Goal: Task Accomplishment & Management: Complete application form

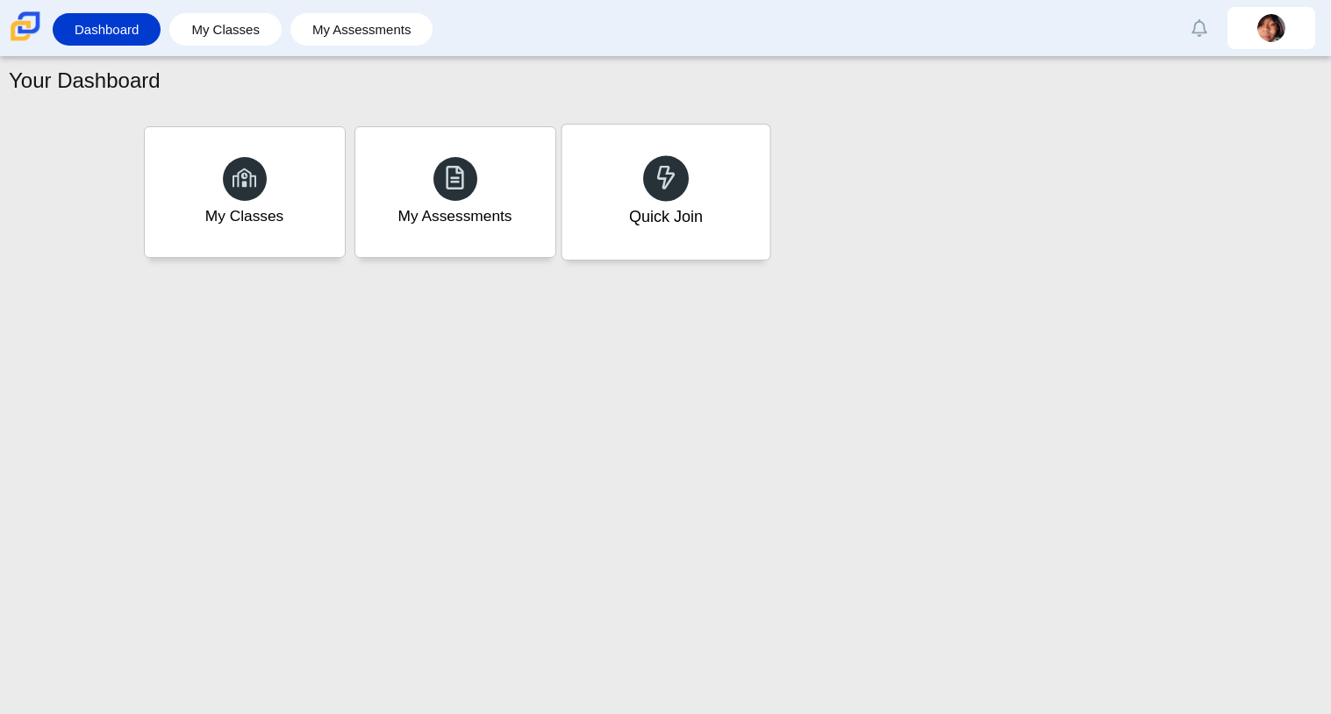
click at [709, 190] on div "Quick Join" at bounding box center [665, 192] width 208 height 135
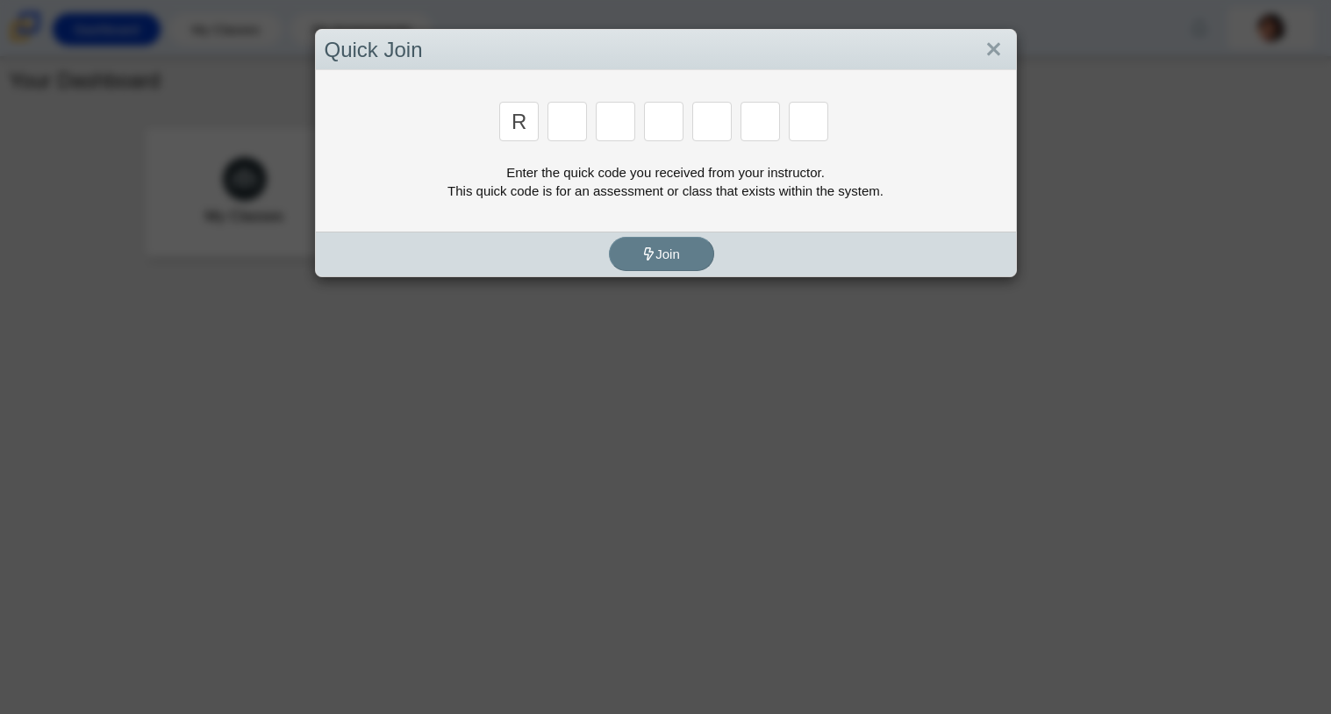
type input "r"
type input "c"
type input "g"
type input "2"
type input "9"
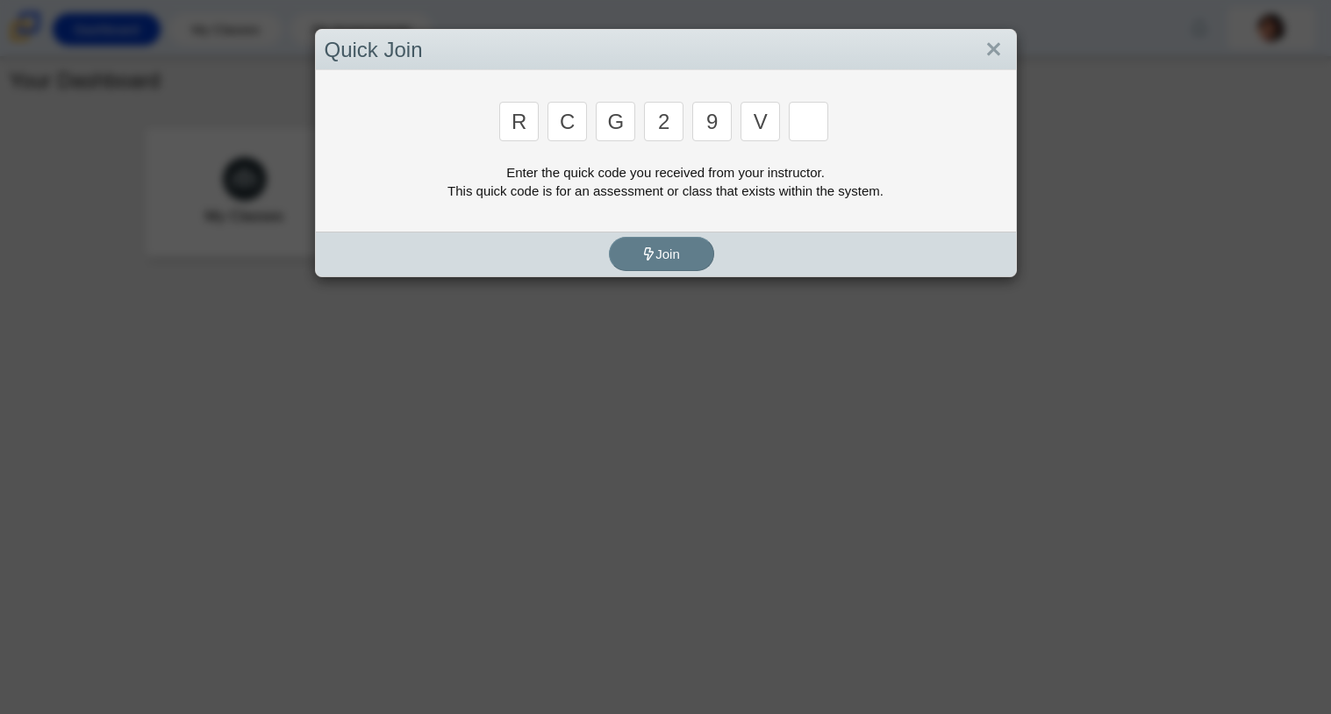
type input "v"
type input "u"
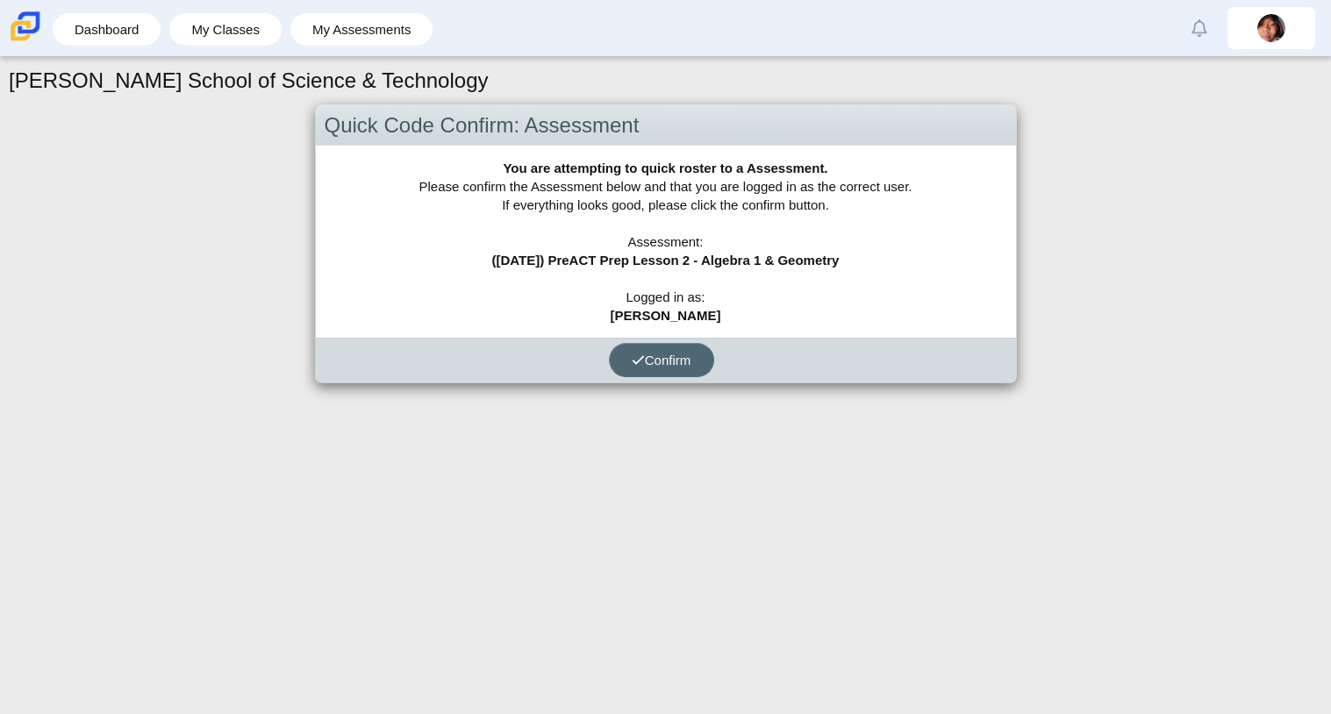
click at [654, 354] on span "Confirm" at bounding box center [662, 360] width 60 height 15
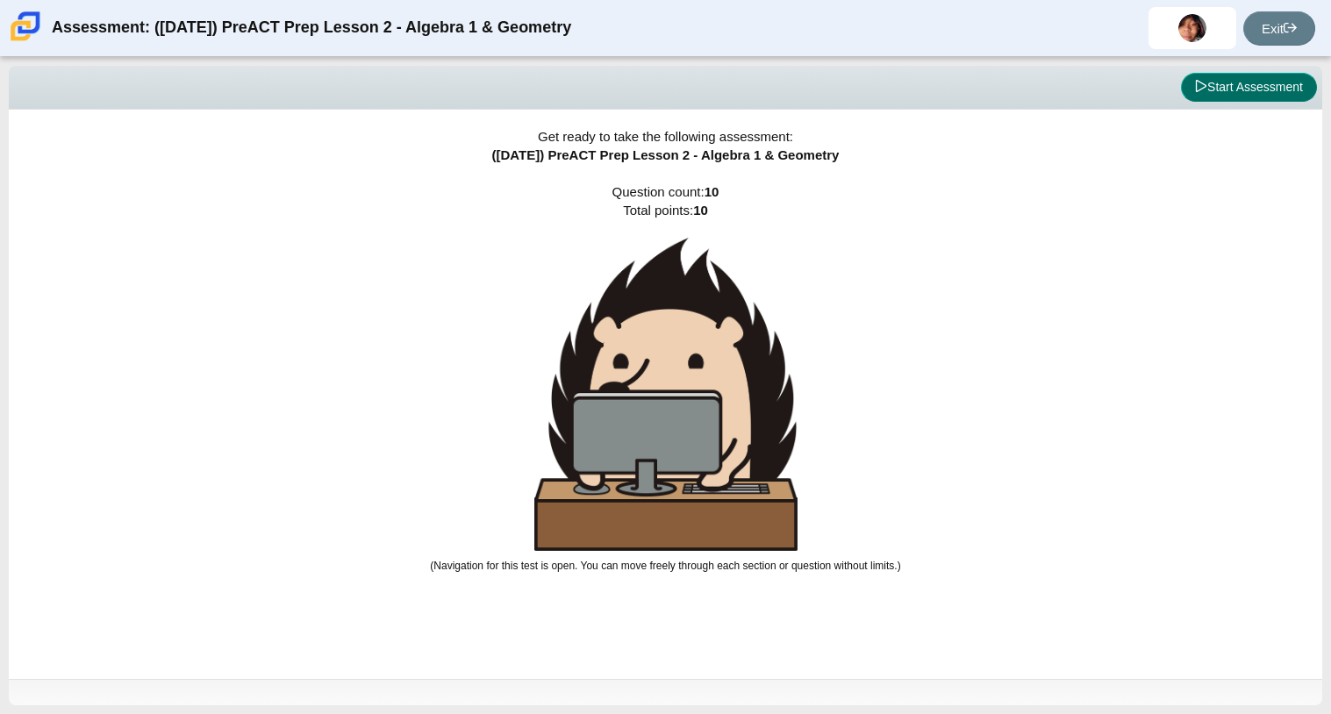
click at [1276, 80] on button "Start Assessment" at bounding box center [1249, 88] width 136 height 30
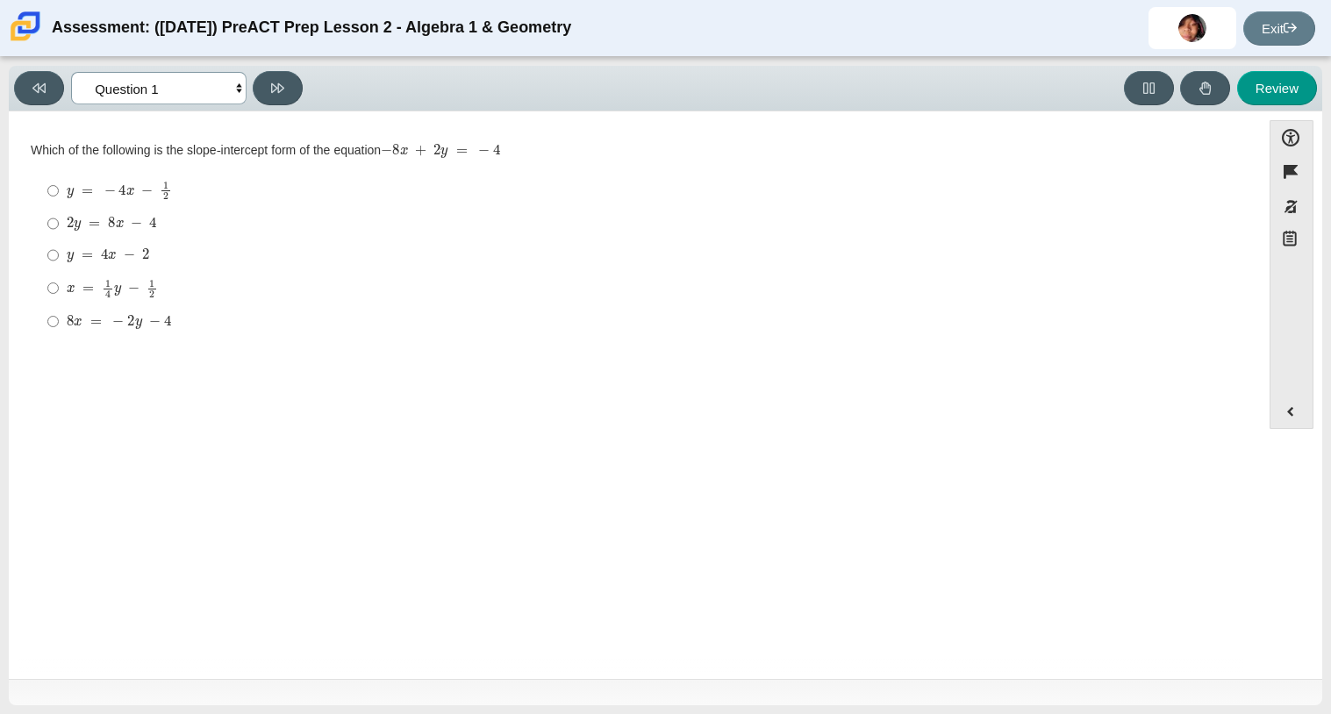
click at [212, 103] on select "Questions Question 1 Question 2 Question 3 Question 4 Question 5 Question 6 Que…" at bounding box center [158, 88] width 175 height 32
click at [71, 72] on select "Questions Question 1 Question 2 Question 3 Question 4 Question 5 Question 6 Que…" at bounding box center [158, 88] width 175 height 32
click at [176, 89] on select "Questions Question 1 Question 2 Question 3 Question 4 Question 5 Question 6 Que…" at bounding box center [158, 88] width 175 height 32
select select "bbf5d072-3e0b-44c4-9a12-6e7c9033f65b"
click at [71, 72] on select "Questions Question 1 Question 2 Question 3 Question 4 Question 5 Question 6 Que…" at bounding box center [158, 88] width 175 height 32
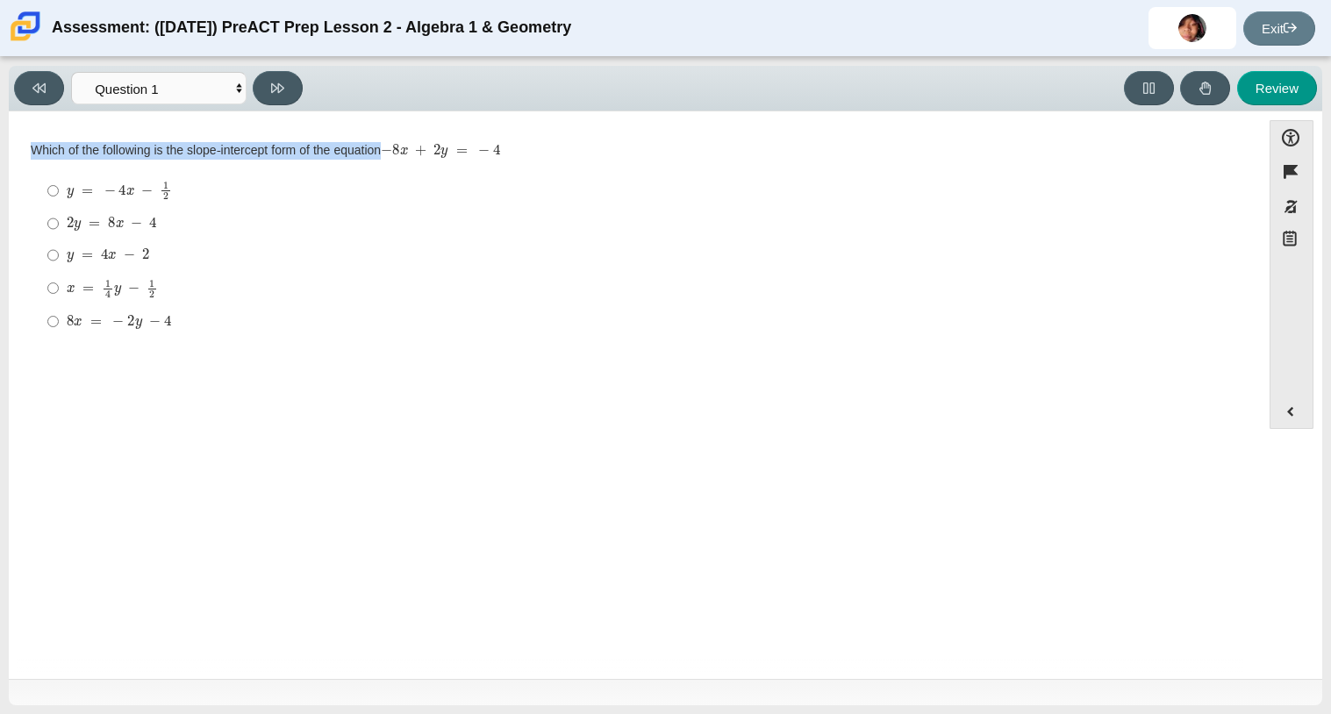
drag, startPoint x: 32, startPoint y: 147, endPoint x: 586, endPoint y: 257, distance: 565.2
click at [586, 257] on div "Which of the following is the slope-intercept form of the equation − 8 x + 2 y …" at bounding box center [635, 240] width 1208 height 197
click at [586, 257] on div "y = 4 x − 2" at bounding box center [648, 256] width 1163 height 18
click at [59, 257] on input "y = 4 x − 2 y = 4 x − 2" at bounding box center [52, 256] width 11 height 32
radio input "true"
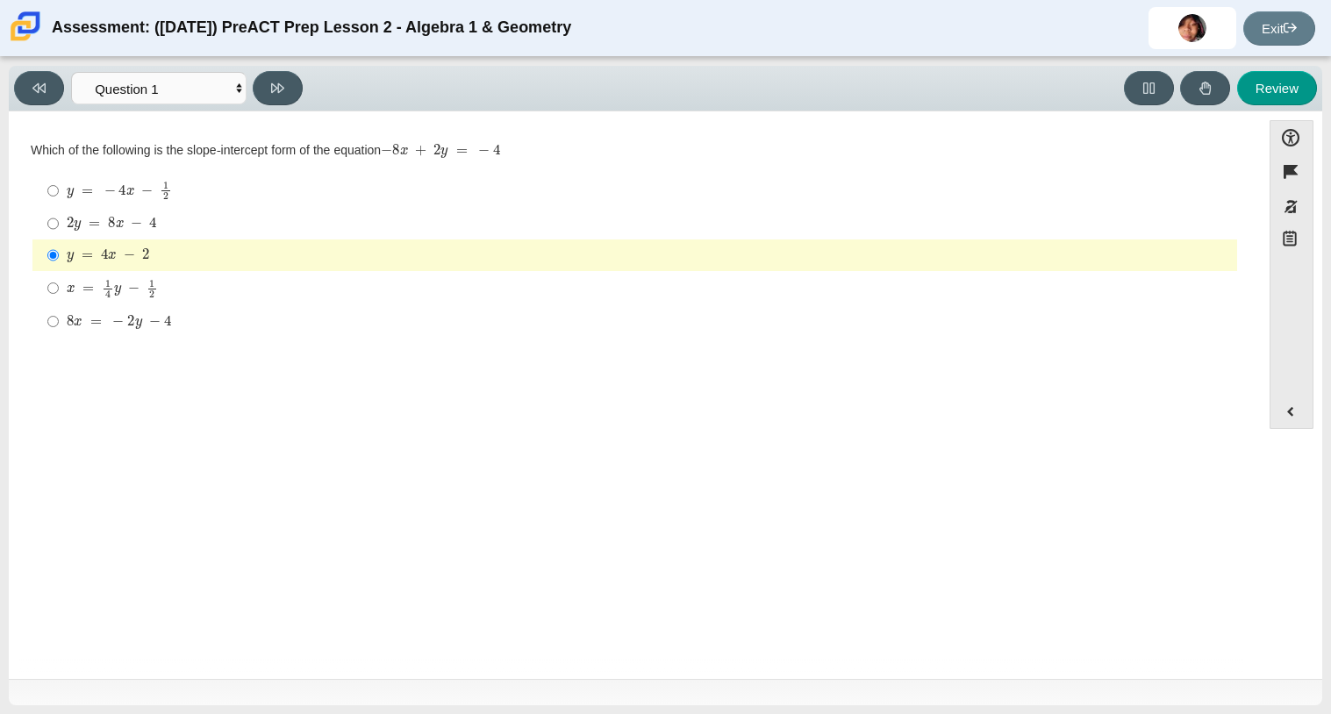
click at [314, 225] on div "2 y = 8 x − 4" at bounding box center [648, 224] width 1163 height 18
click at [59, 225] on input "2 y = 8 x − 4 2 y = 8 x − 4" at bounding box center [52, 224] width 11 height 32
radio input "true"
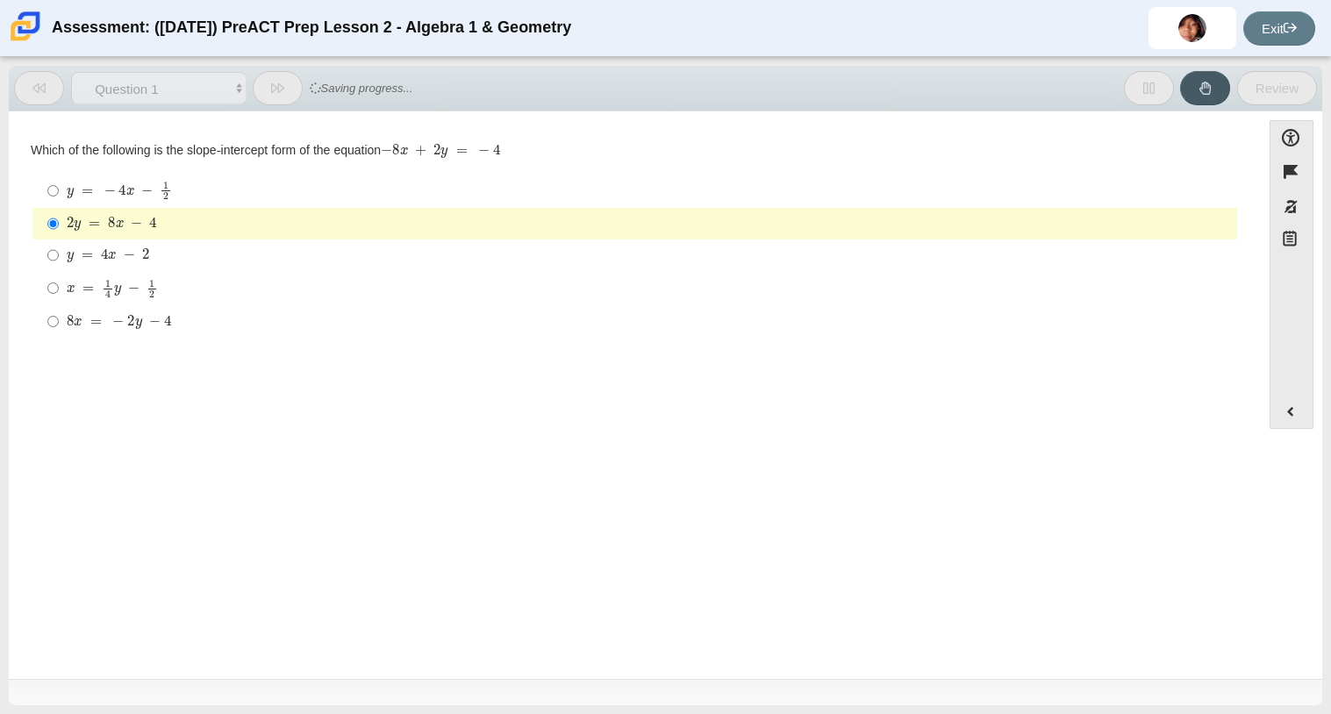
click at [311, 224] on div "2 y = 8 x − 4" at bounding box center [648, 224] width 1163 height 18
click at [59, 224] on input "2 y = 8 x − 4 2 y = 8 x − 4" at bounding box center [52, 224] width 11 height 32
click at [306, 223] on div "2 y = 8 x − 4" at bounding box center [648, 224] width 1163 height 18
click at [59, 223] on input "2 y = 8 x − 4 2 y = 8 x − 4" at bounding box center [52, 224] width 11 height 32
click at [306, 223] on div "2 y = 8 x − 4" at bounding box center [648, 224] width 1163 height 18
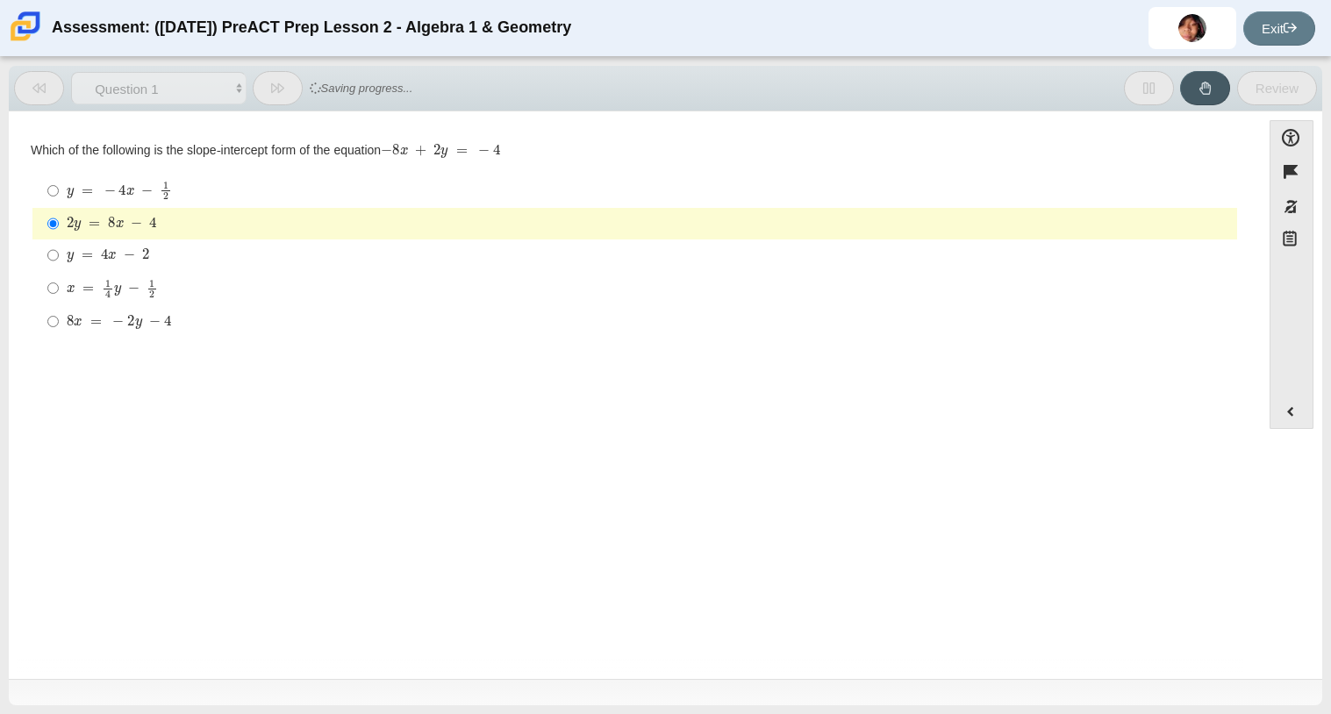
click at [59, 223] on input "2 y = 8 x − 4 2 y = 8 x − 4" at bounding box center [52, 224] width 11 height 32
click at [306, 223] on div "2 y = 8 x − 4" at bounding box center [648, 224] width 1163 height 18
click at [59, 223] on input "2 y = 8 x − 4 2 y = 8 x − 4" at bounding box center [52, 224] width 11 height 32
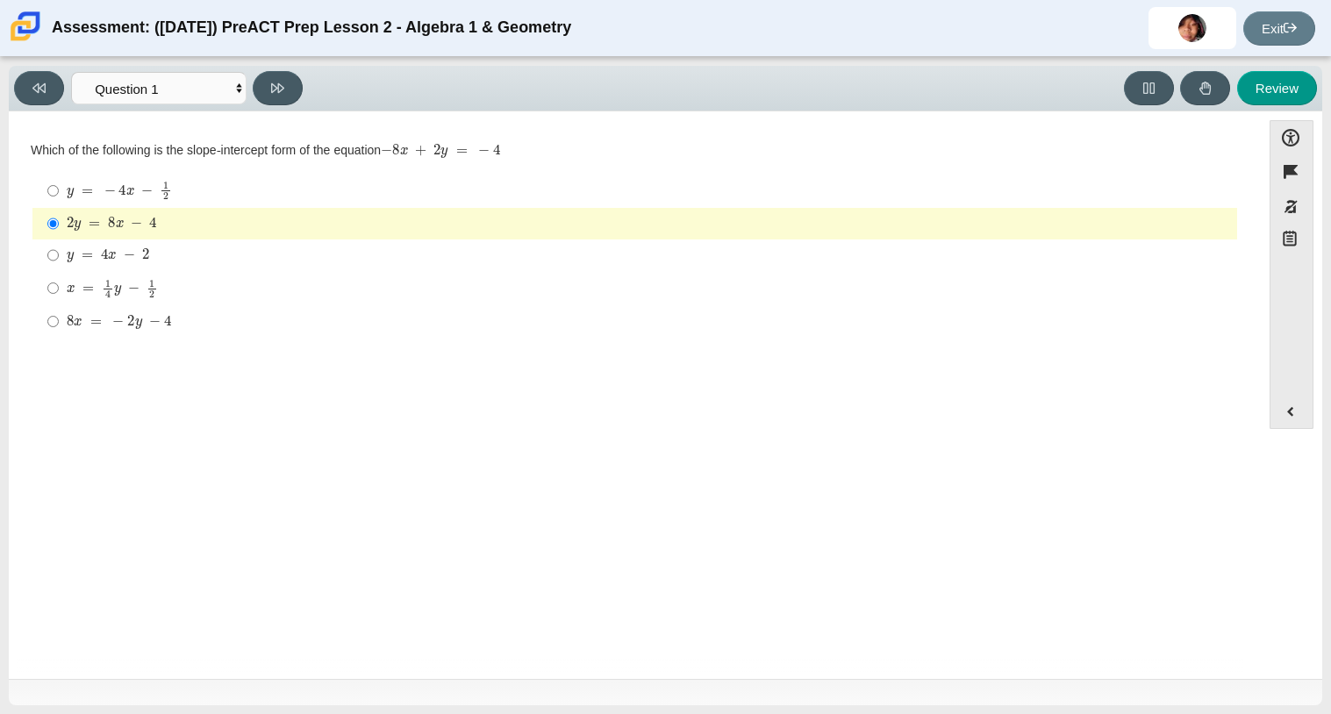
click at [231, 329] on div "8 x = − 2 y − 4" at bounding box center [648, 322] width 1163 height 18
click at [59, 329] on input "8 x = − 2 y − 4 8 x = − 2 y − 4" at bounding box center [52, 321] width 11 height 32
radio input "true"
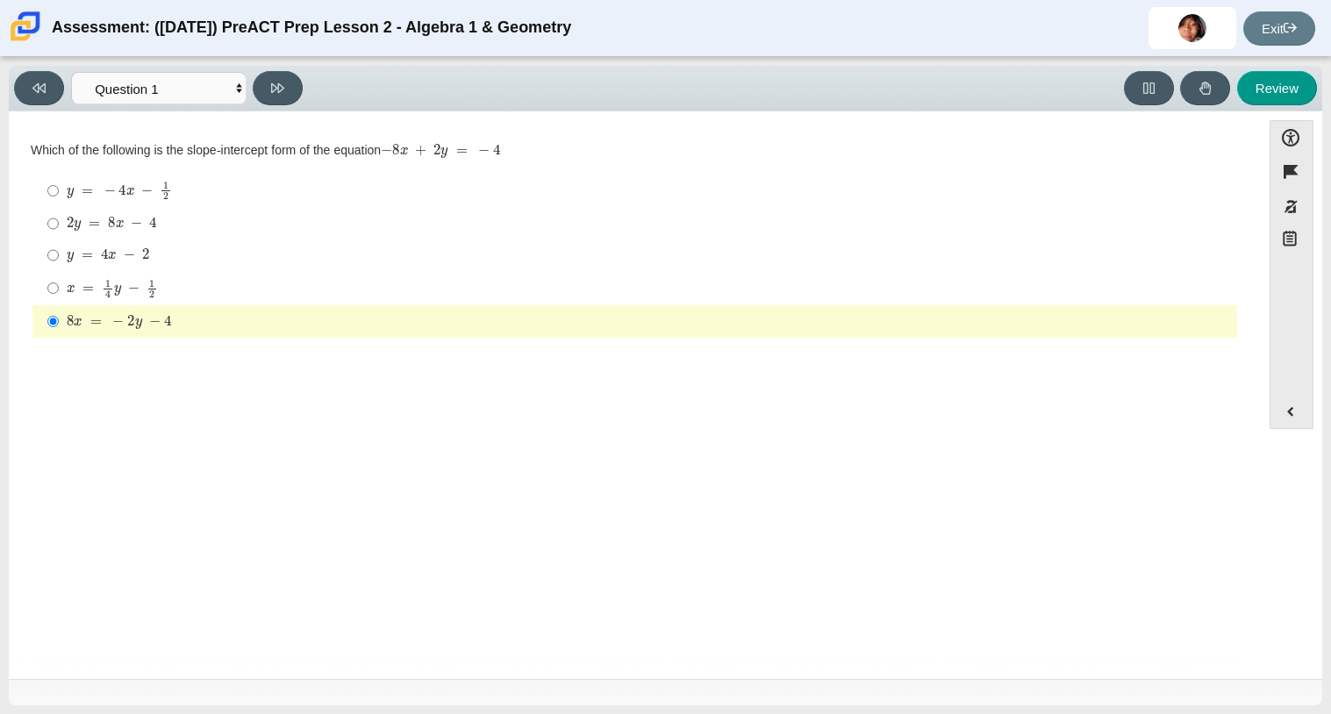
click at [231, 329] on div "8 x = − 2 y − 4" at bounding box center [648, 322] width 1163 height 18
click at [59, 329] on input "8 x = − 2 y − 4 8 x = − 2 y − 4" at bounding box center [52, 321] width 11 height 32
click at [272, 75] on button at bounding box center [278, 88] width 50 height 34
select select "ed62e223-81bd-4cbf-ab48-ab975844bd1f"
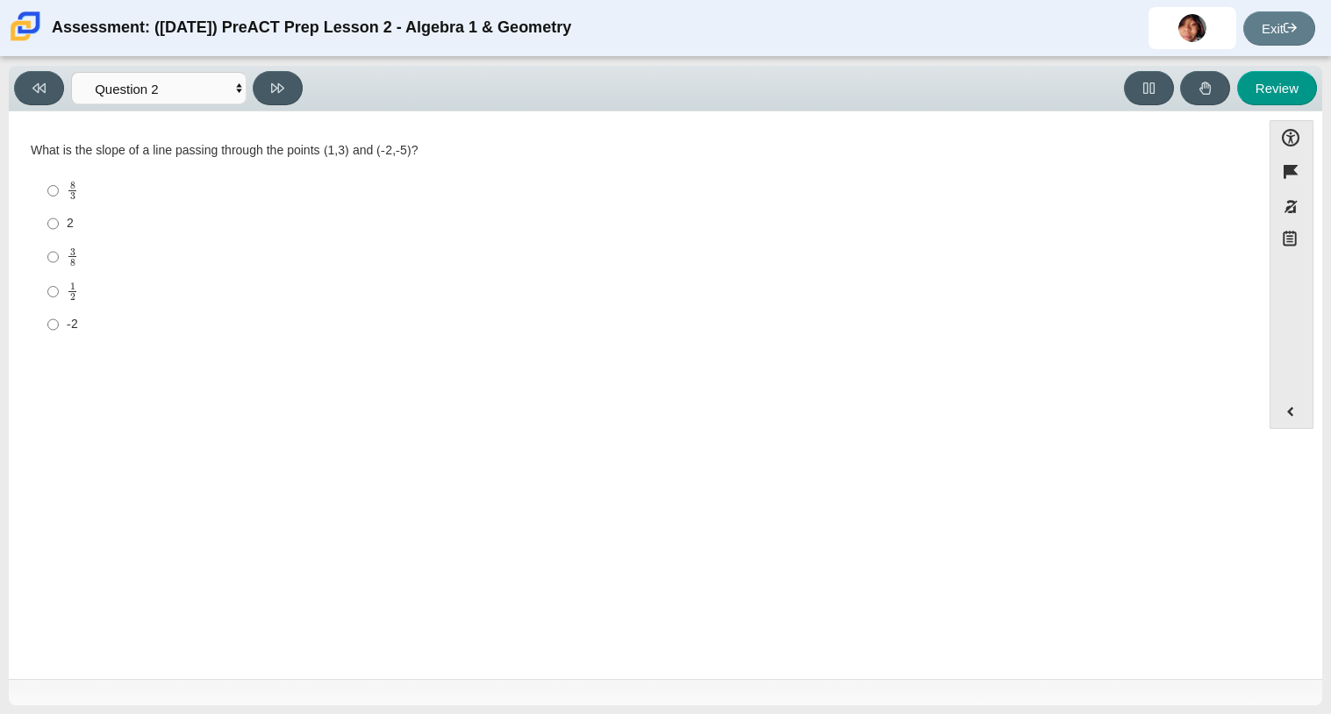
click at [95, 290] on div "1 2" at bounding box center [648, 291] width 1163 height 19
click at [59, 290] on input "1 2 1 half" at bounding box center [52, 292] width 11 height 34
radio input "true"
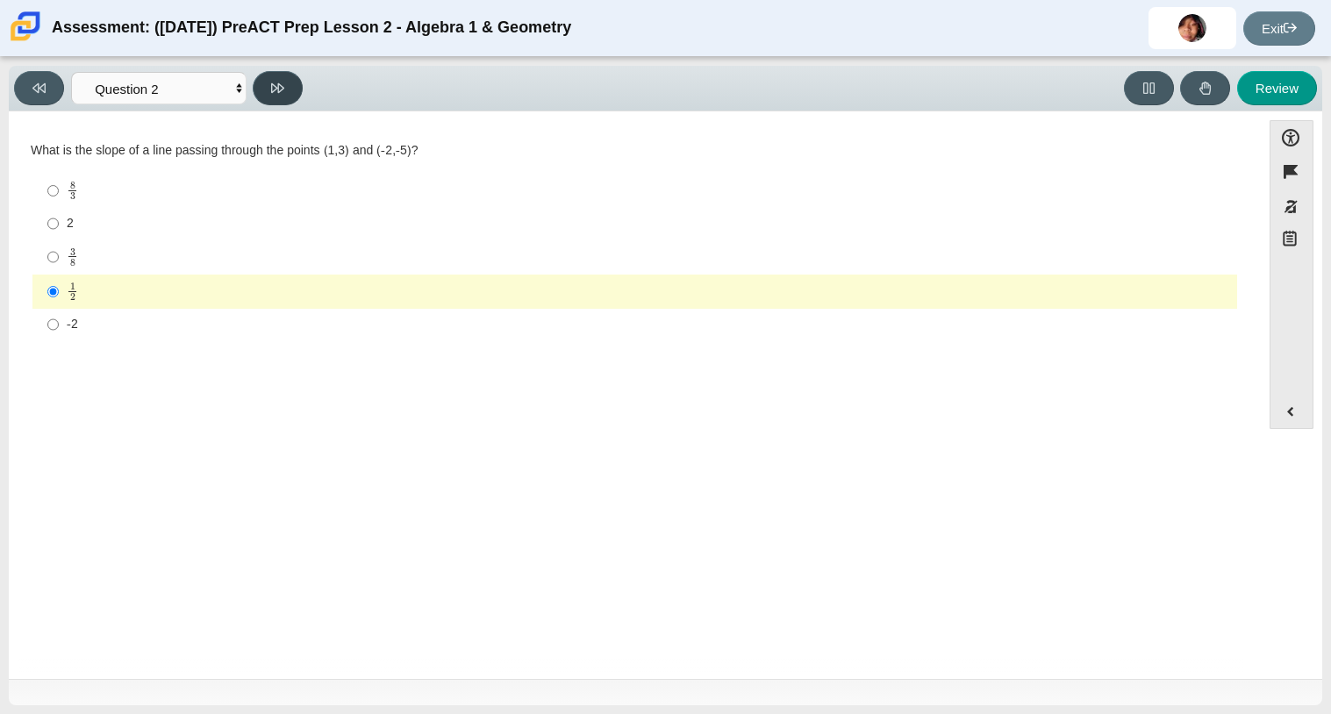
click at [261, 101] on button at bounding box center [278, 88] width 50 height 34
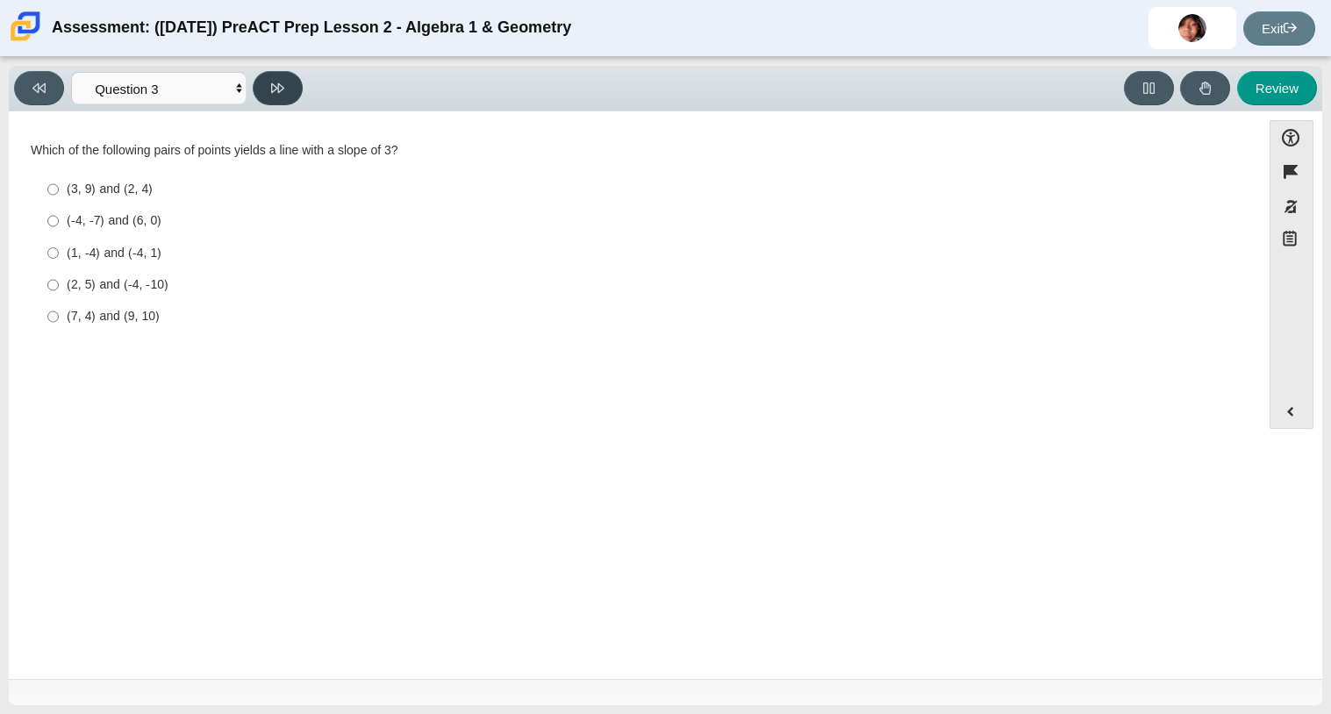
click at [284, 88] on button at bounding box center [278, 88] width 50 height 34
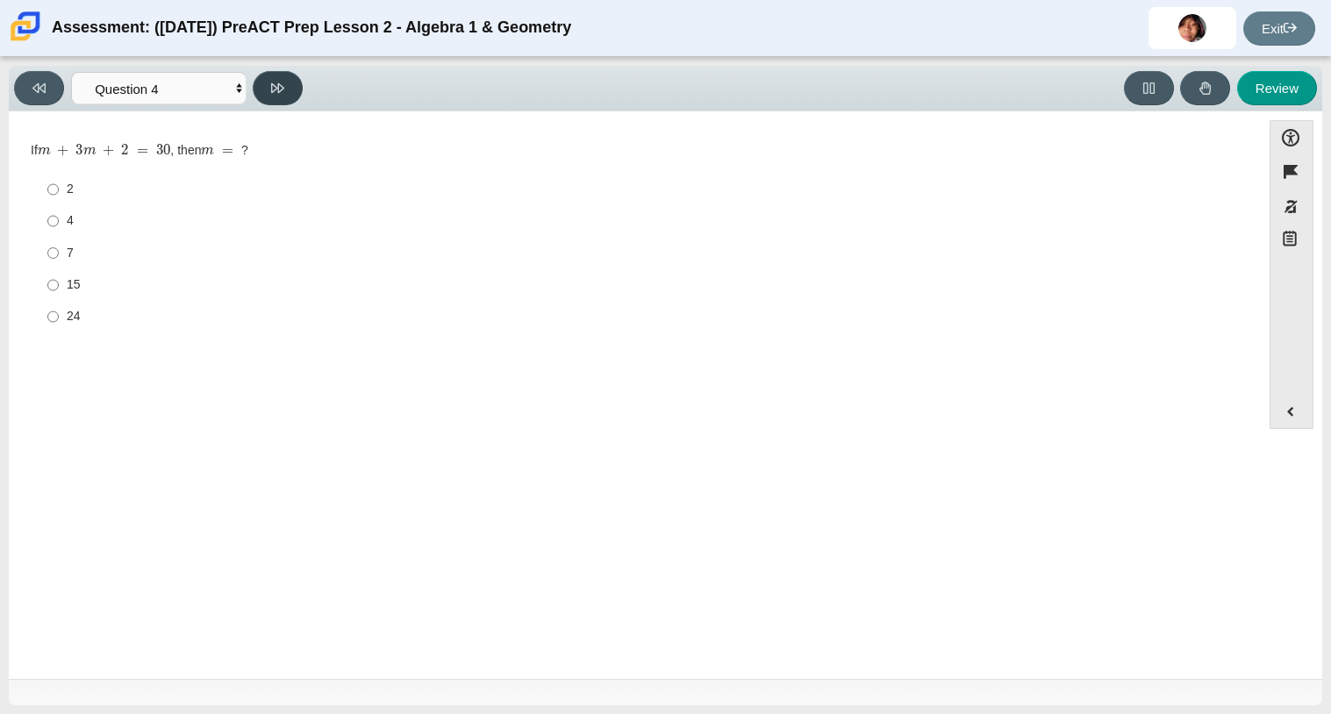
click at [282, 88] on icon at bounding box center [277, 88] width 13 height 13
select select "489dcffd-4e6a-49cf-a9d6-ad1d4a911a4e"
click at [260, 178] on label "4 4" at bounding box center [636, 191] width 1202 height 32
click at [59, 178] on input "4 4" at bounding box center [52, 191] width 11 height 32
radio input "true"
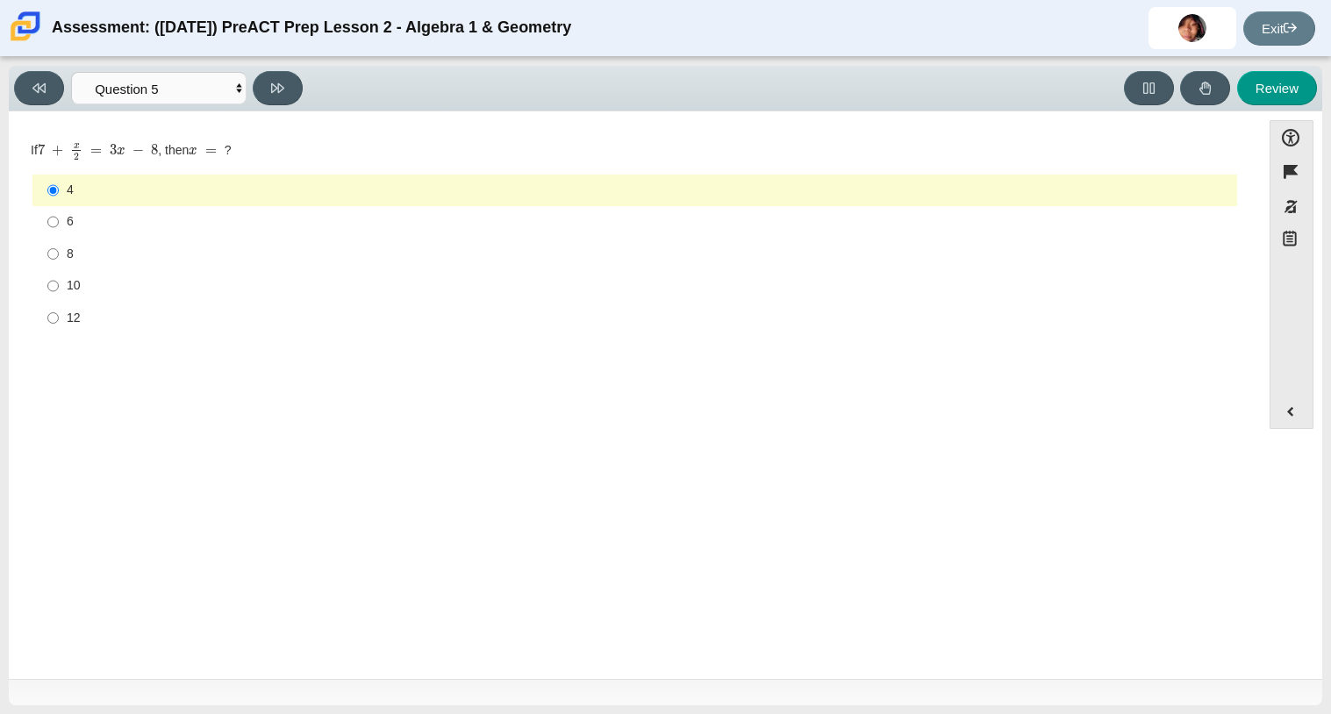
click at [232, 282] on div "10" at bounding box center [648, 286] width 1163 height 18
click at [59, 282] on input "10 10" at bounding box center [52, 286] width 11 height 32
radio input "true"
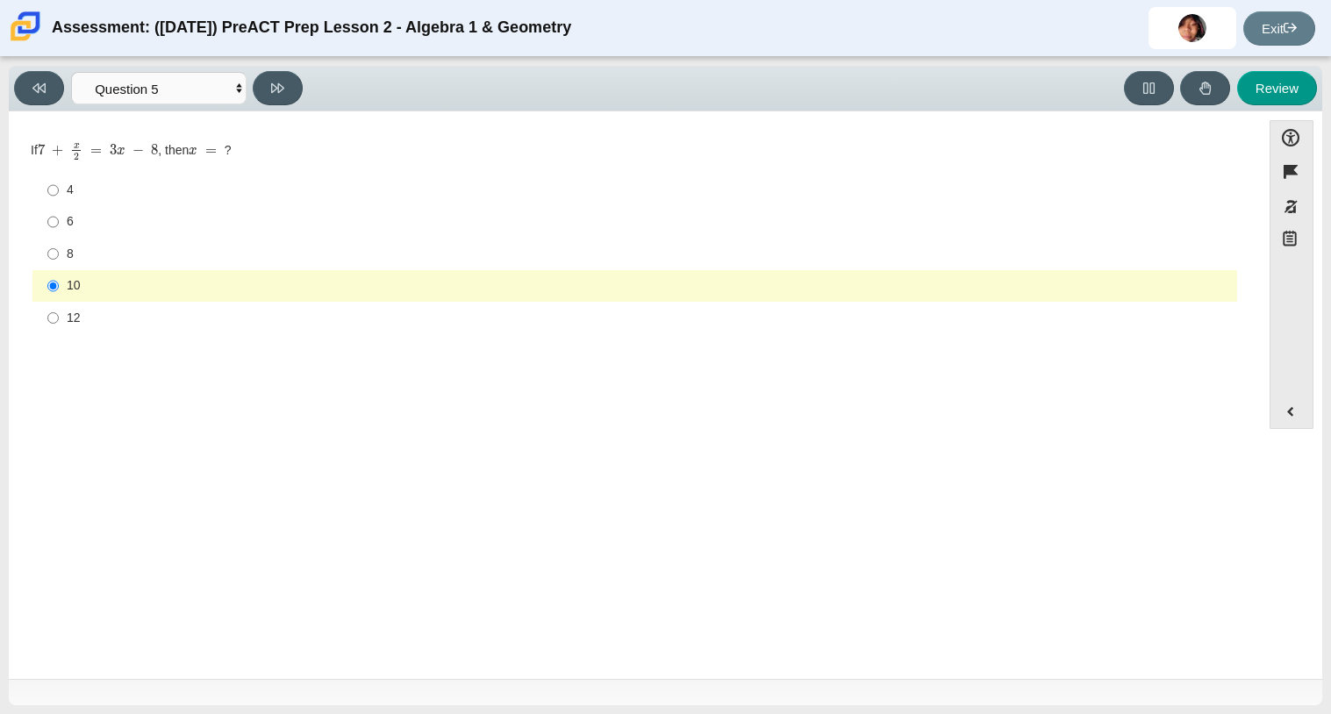
click at [218, 307] on label "12 12" at bounding box center [636, 318] width 1202 height 32
click at [59, 307] on input "12 12" at bounding box center [52, 318] width 11 height 32
radio input "true"
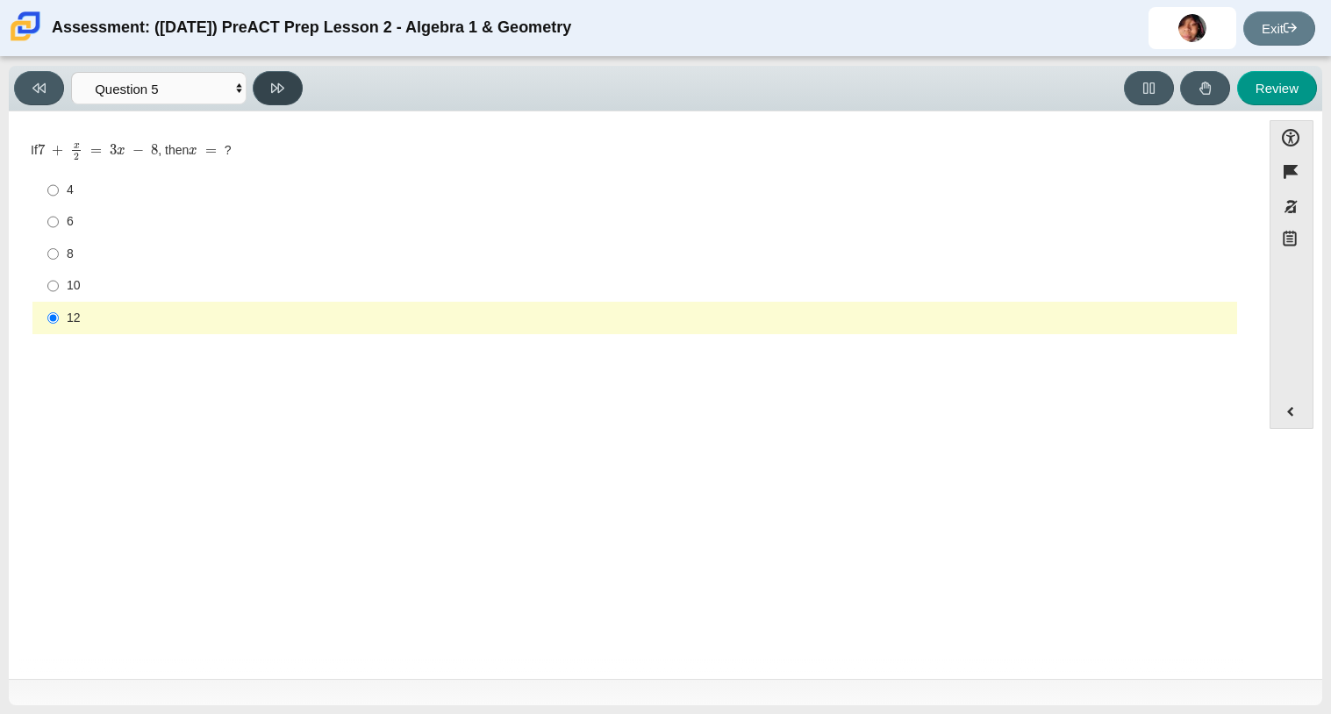
click at [298, 78] on button at bounding box center [278, 88] width 50 height 34
select select "210571de-36a6-4d8e-a361-ceff8ef801dc"
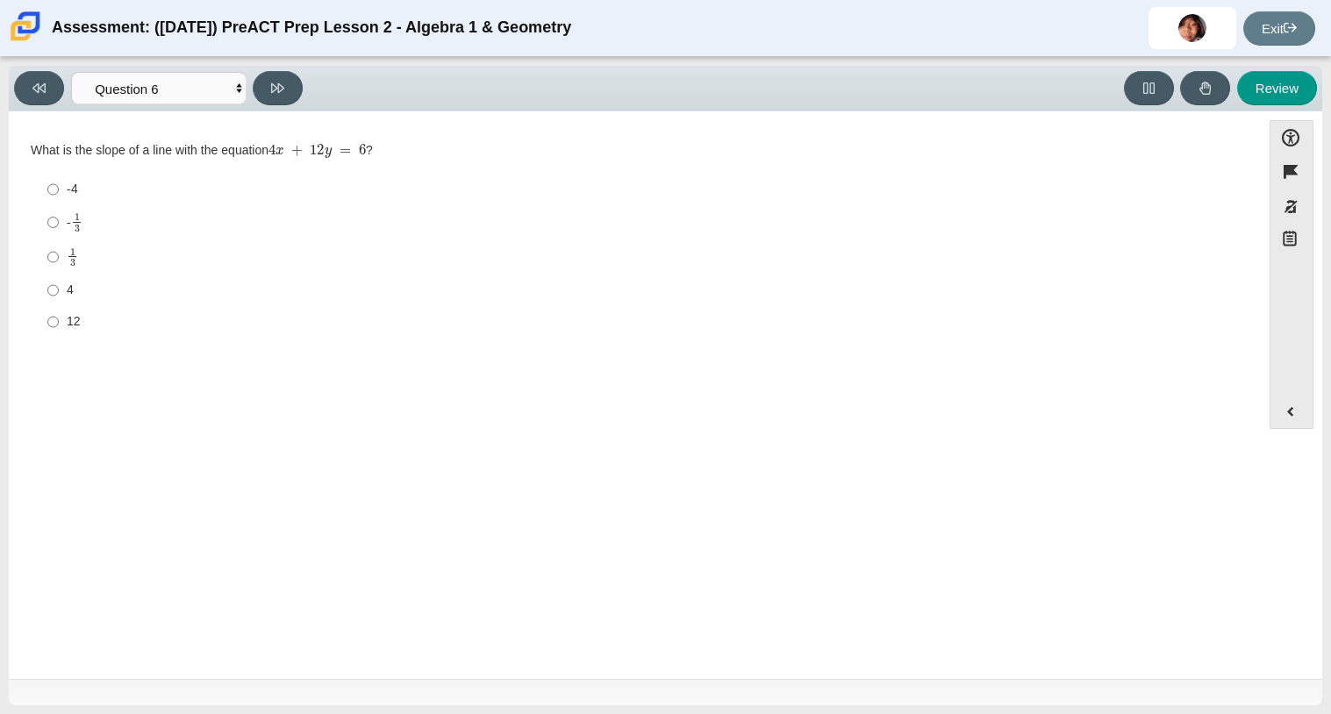
click at [179, 307] on label "12 12" at bounding box center [636, 322] width 1202 height 32
click at [59, 307] on input "12 12" at bounding box center [52, 322] width 11 height 32
radio input "true"
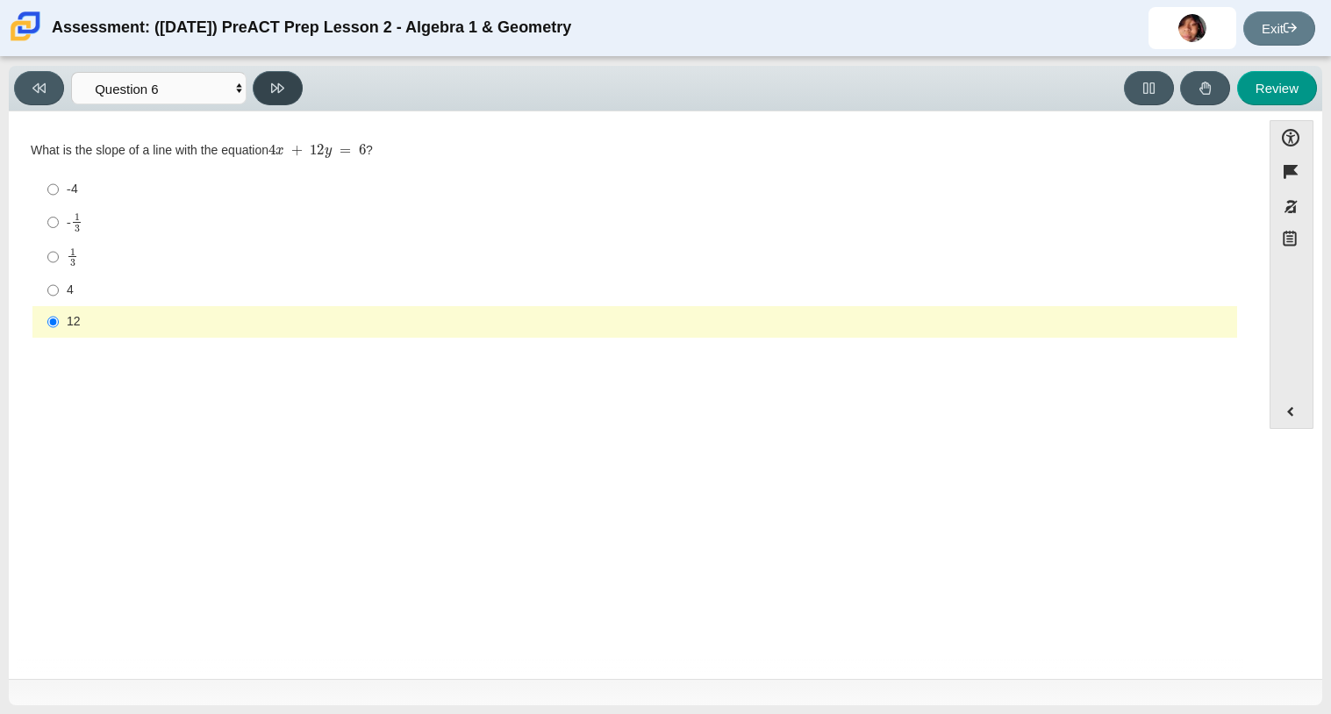
click at [274, 82] on icon at bounding box center [277, 88] width 13 height 13
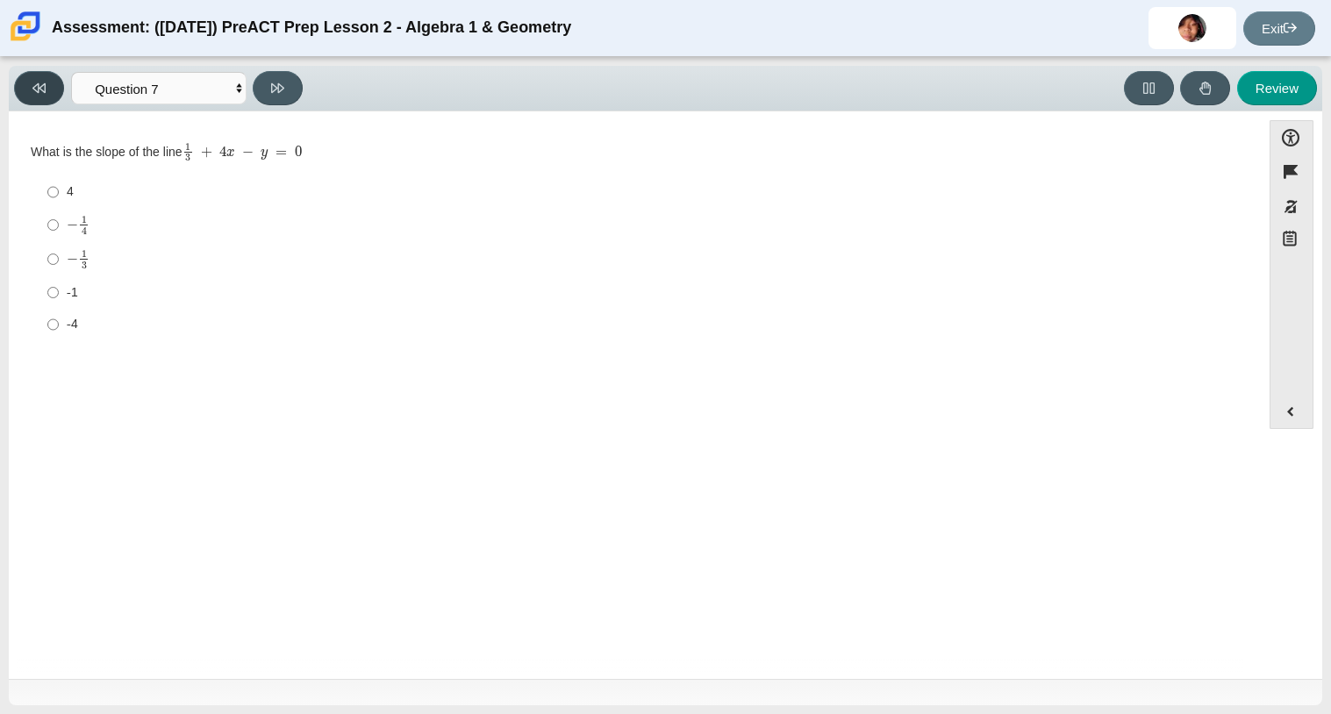
click at [39, 85] on icon at bounding box center [38, 88] width 13 height 13
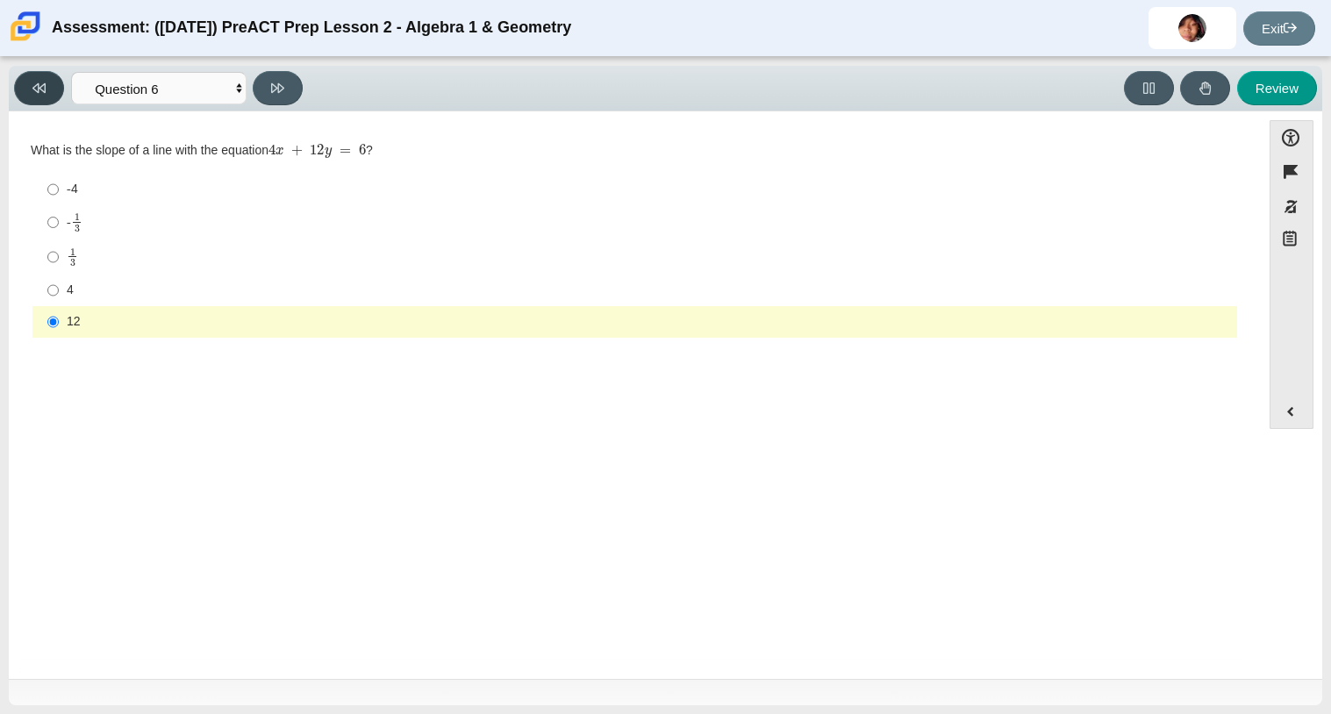
click at [39, 85] on icon at bounding box center [38, 88] width 13 height 13
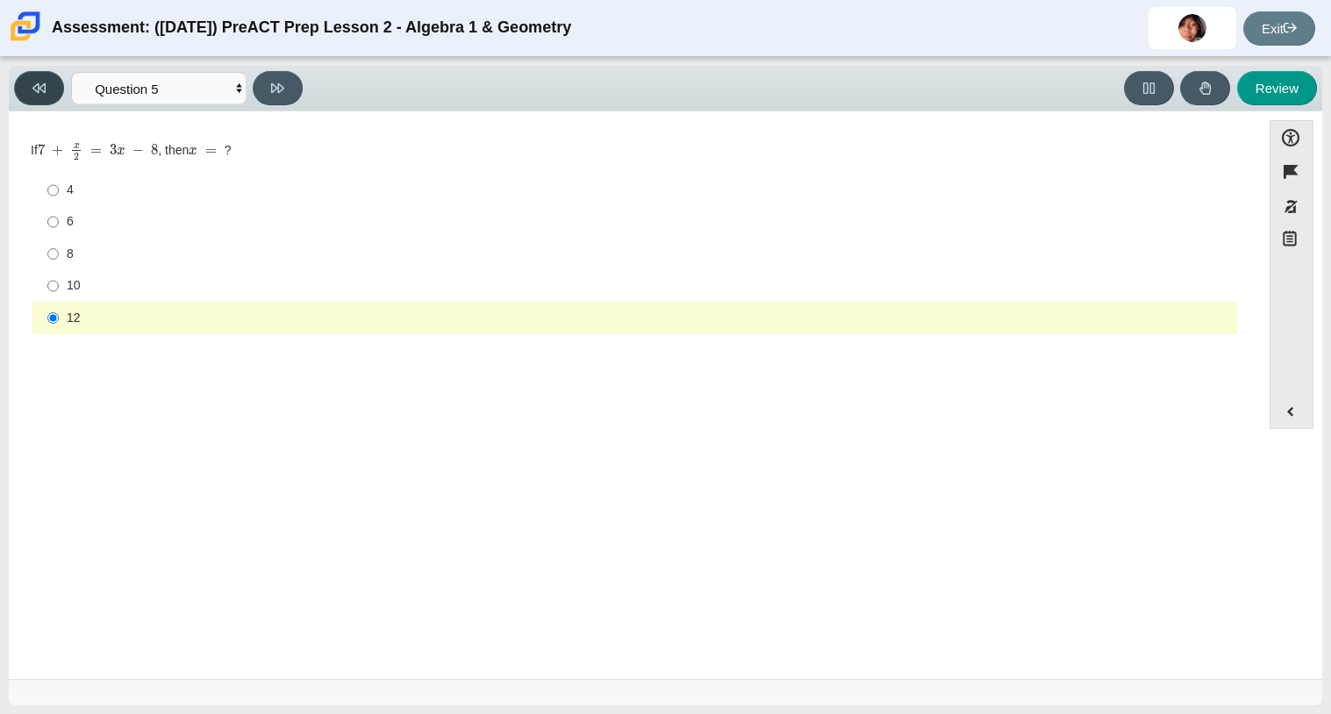
click at [39, 85] on icon at bounding box center [38, 88] width 13 height 13
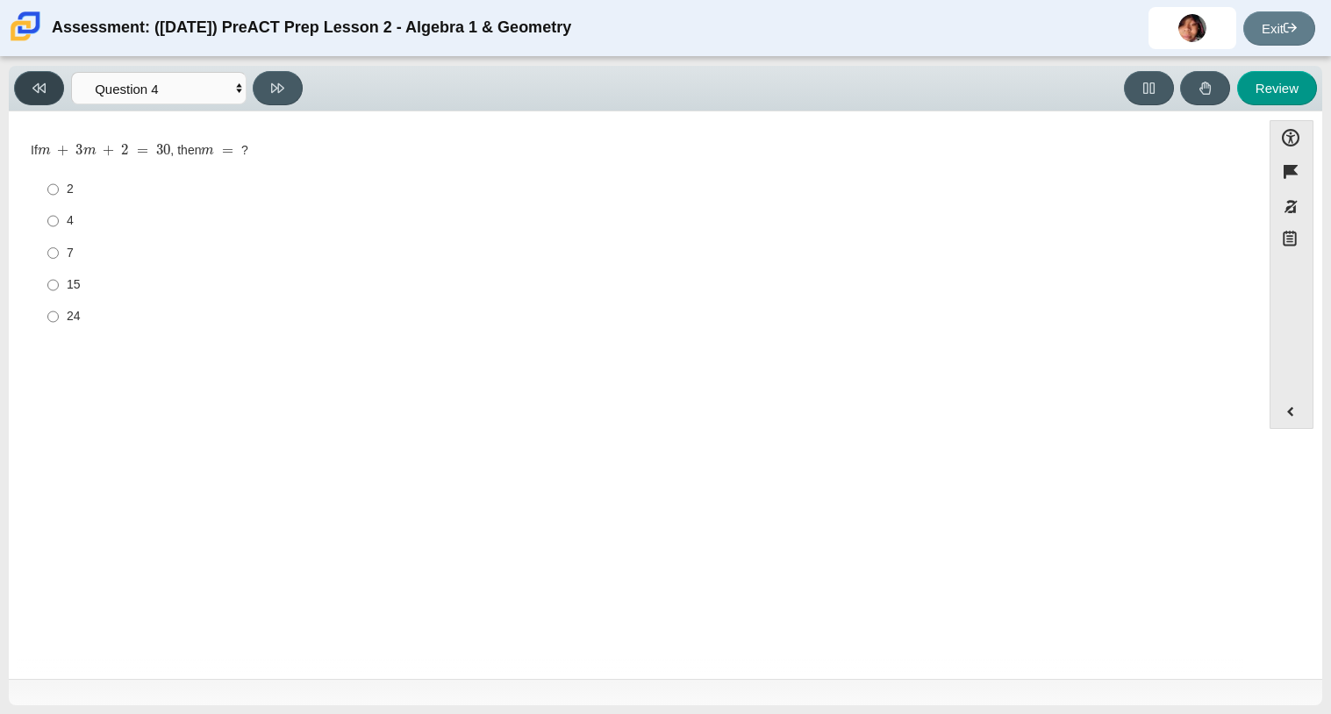
click at [39, 85] on icon at bounding box center [38, 88] width 13 height 13
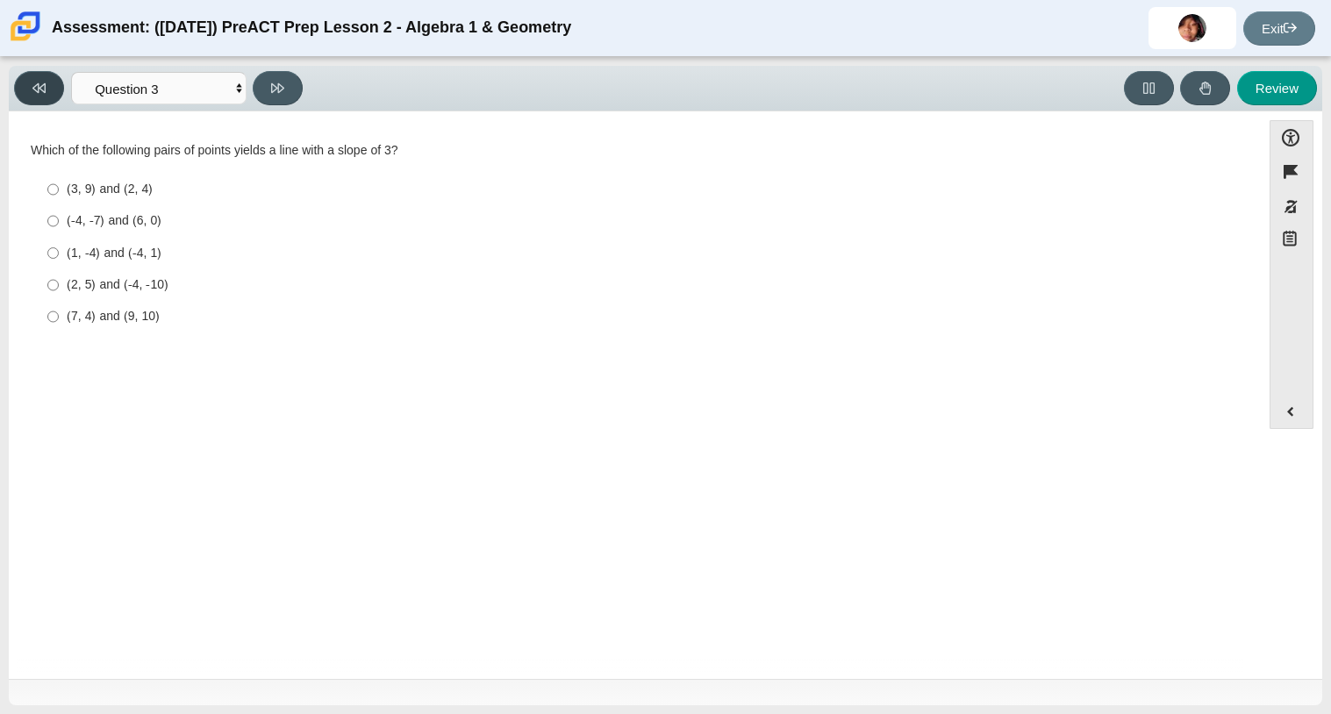
click at [39, 85] on icon at bounding box center [38, 88] width 13 height 13
select select "ed62e223-81bd-4cbf-ab48-ab975844bd1f"
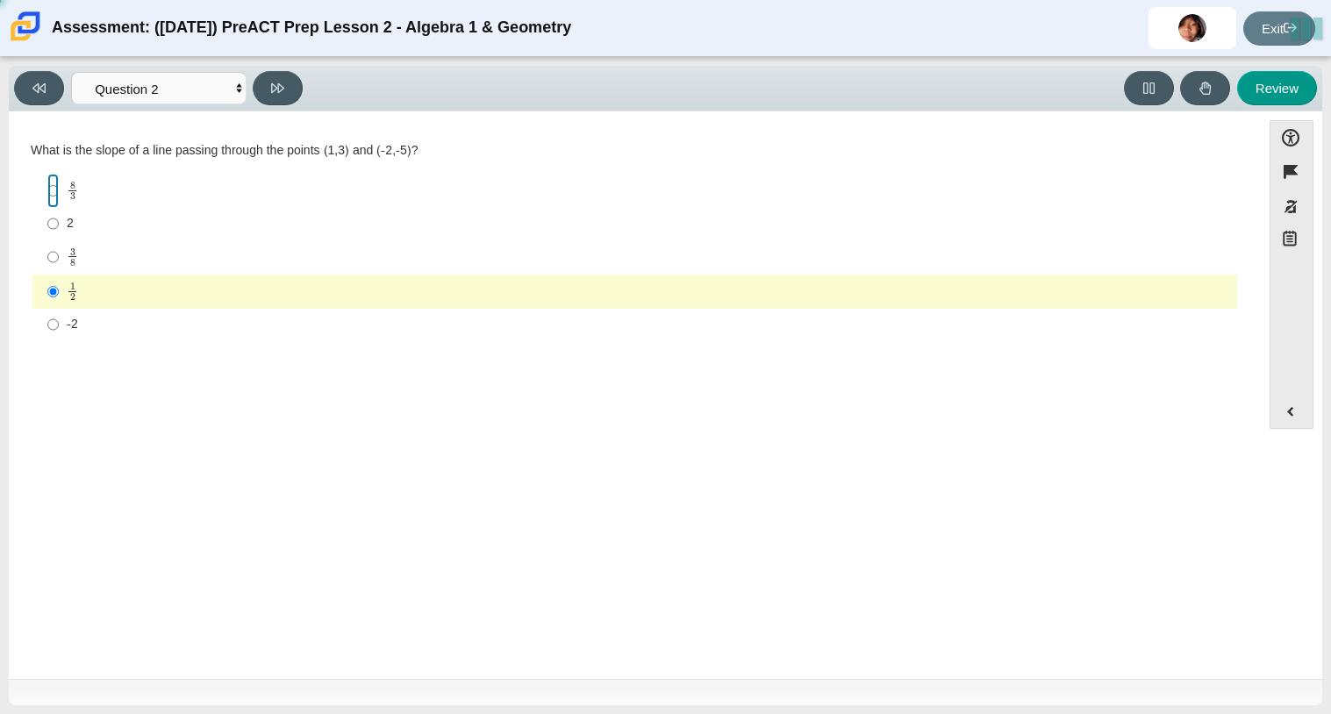
click at [56, 189] on input "8 3 8 thirds" at bounding box center [52, 191] width 11 height 34
radio input "true"
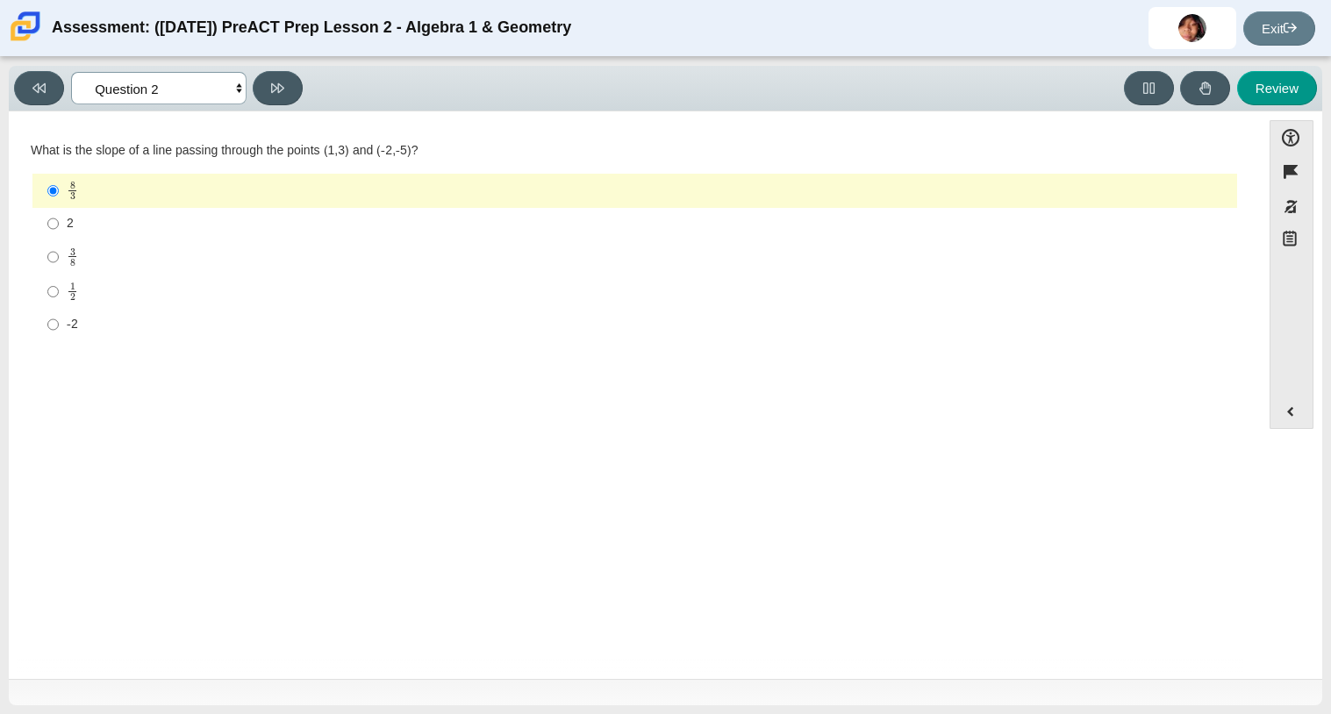
click at [139, 93] on select "Questions Question 1 Question 2 Question 3 Question 4 Question 5 Question 6 Que…" at bounding box center [158, 88] width 175 height 32
click at [71, 72] on select "Questions Question 1 Question 2 Question 3 Question 4 Question 5 Question 6 Que…" at bounding box center [158, 88] width 175 height 32
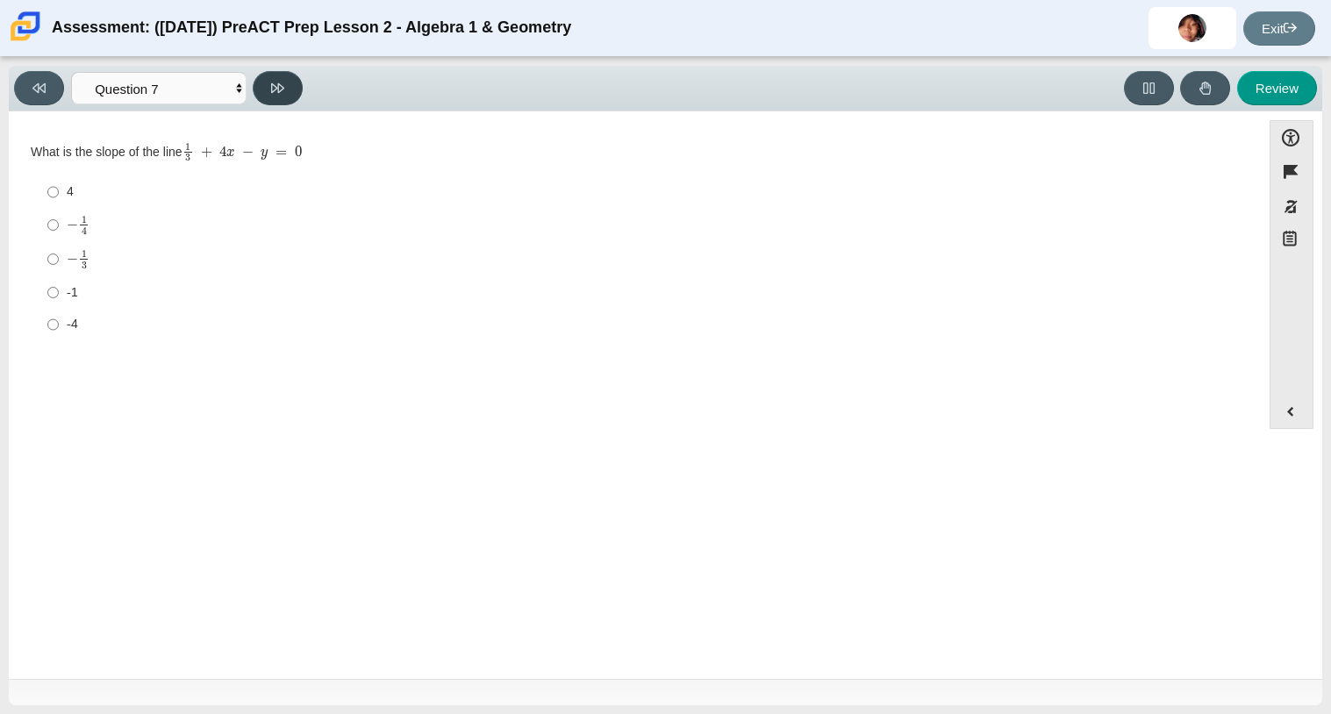
click at [287, 75] on button at bounding box center [278, 88] width 50 height 34
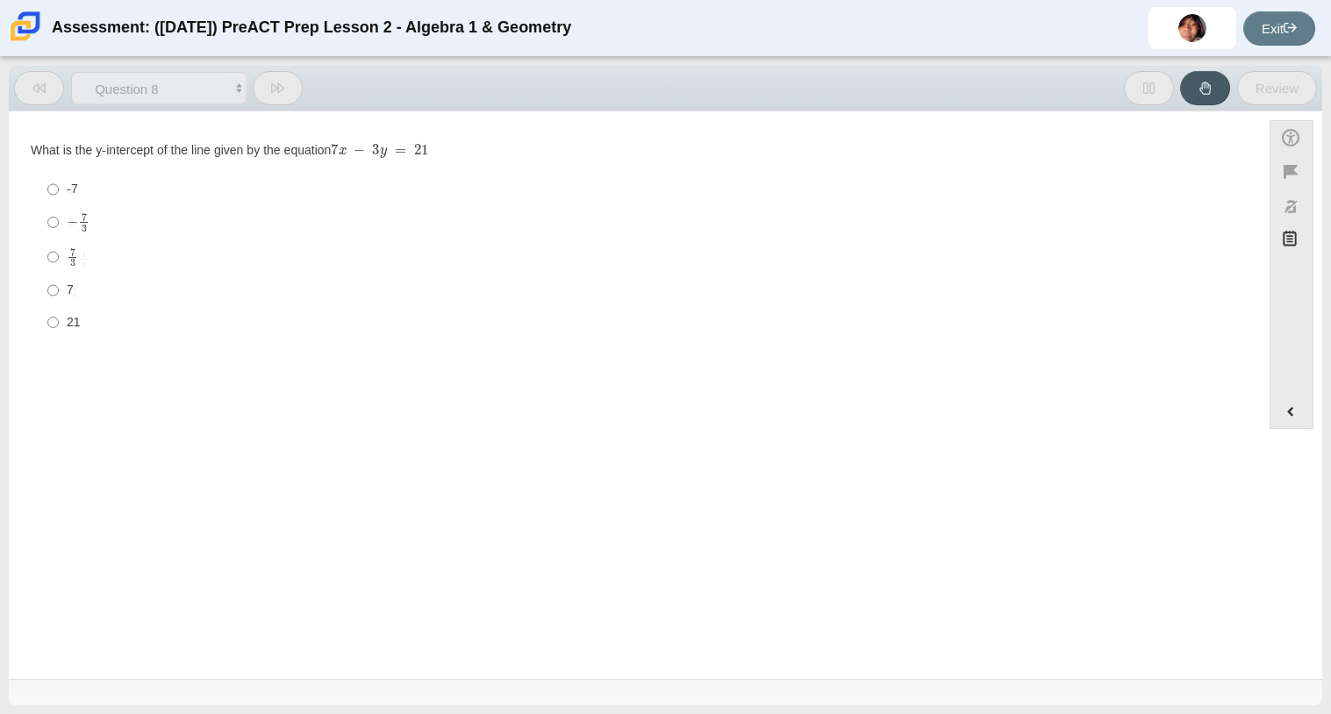
click at [287, 75] on button at bounding box center [278, 88] width 50 height 34
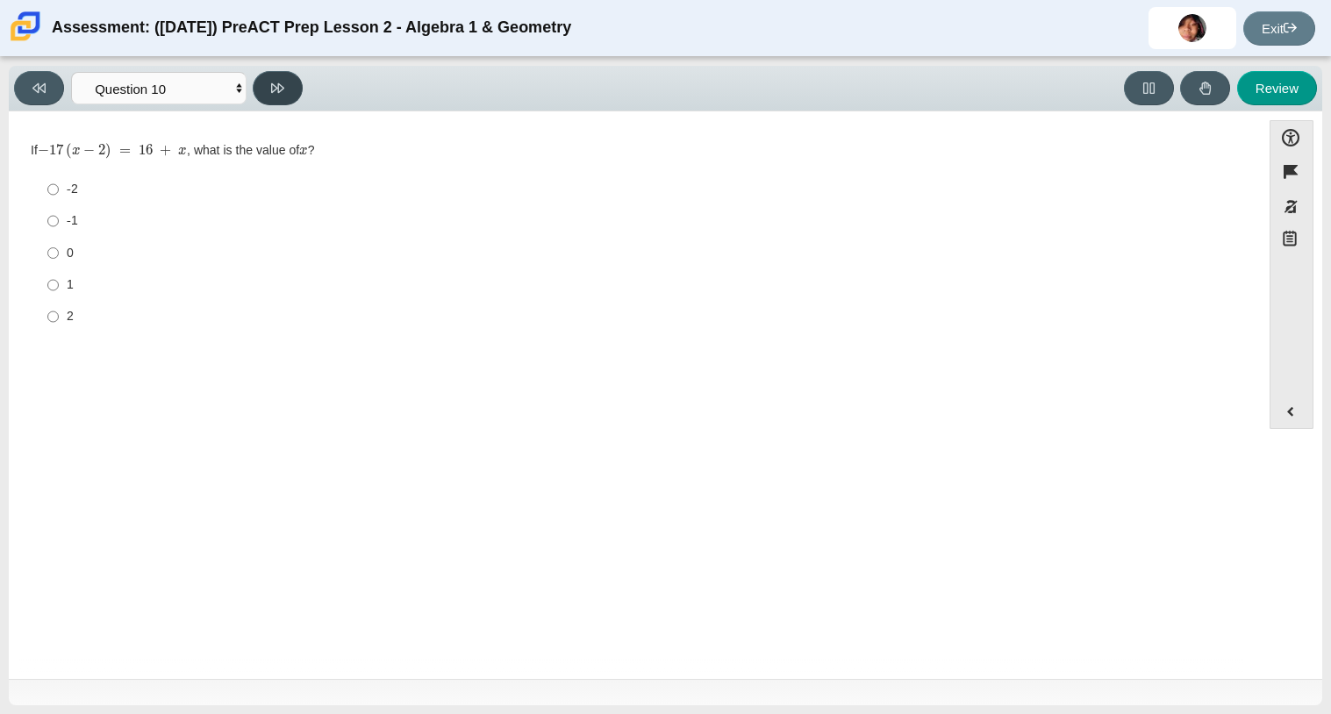
click at [264, 74] on button at bounding box center [278, 88] width 50 height 34
select select "review"
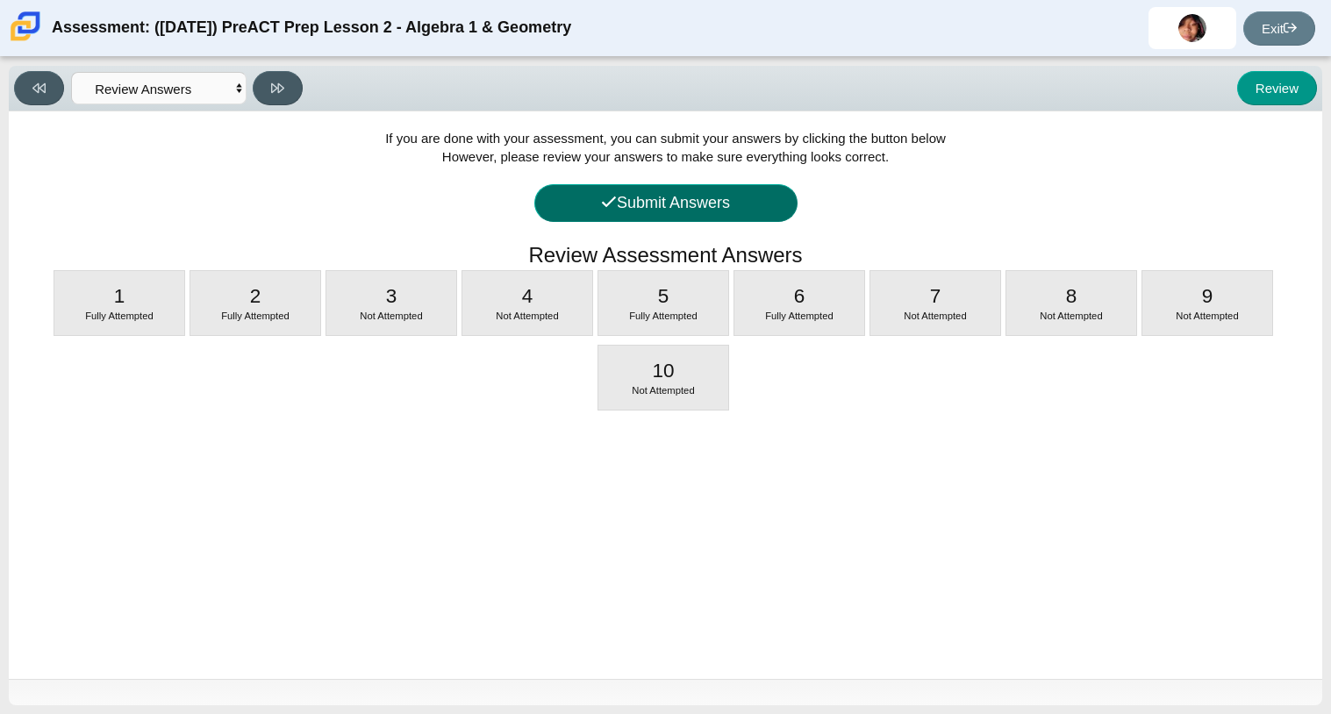
click at [704, 205] on button "Submit Answers" at bounding box center [665, 203] width 263 height 38
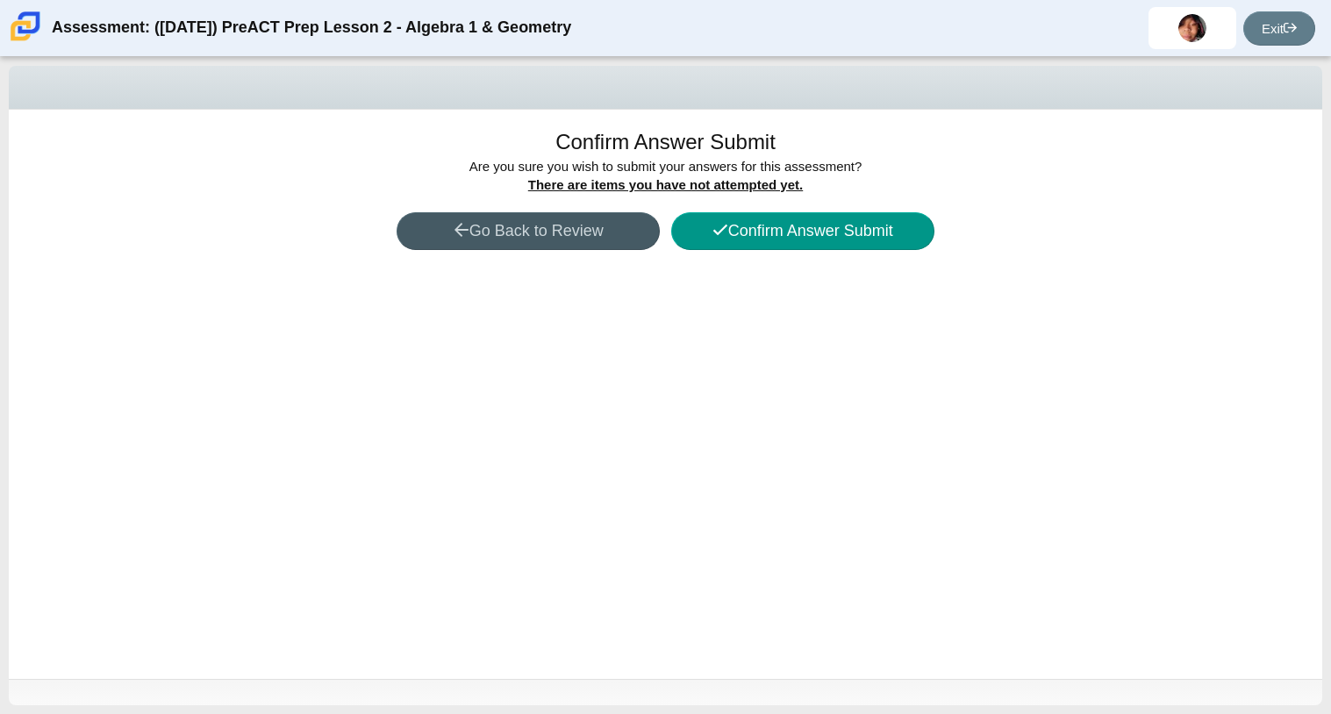
click at [713, 250] on div "Confirm Answer Submit Are you sure you with to submit your answers for this ass…" at bounding box center [665, 394] width 1313 height 569
click at [713, 248] on button "Confirm Answer Submit" at bounding box center [802, 231] width 263 height 38
